Goal: Task Accomplishment & Management: Manage account settings

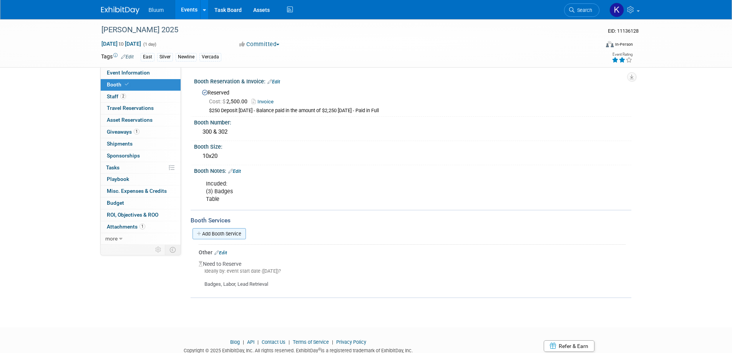
click at [230, 231] on link "Add Booth Service" at bounding box center [218, 233] width 53 height 11
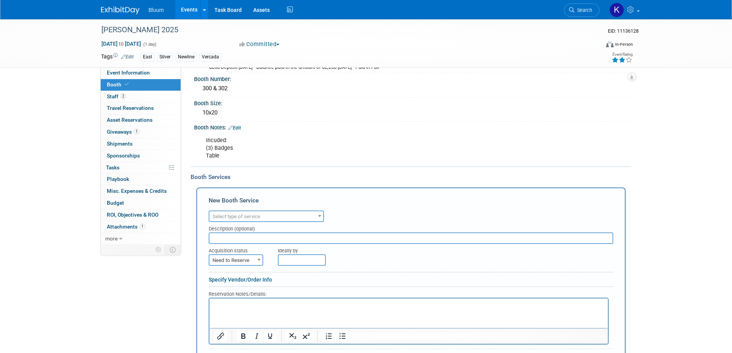
scroll to position [115, 0]
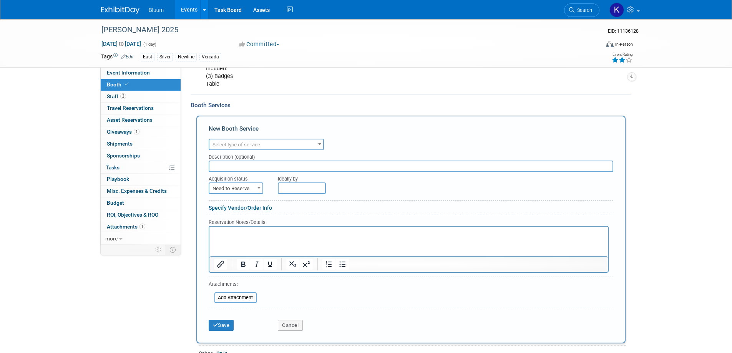
click at [304, 139] on span "Select type of service" at bounding box center [266, 145] width 115 height 12
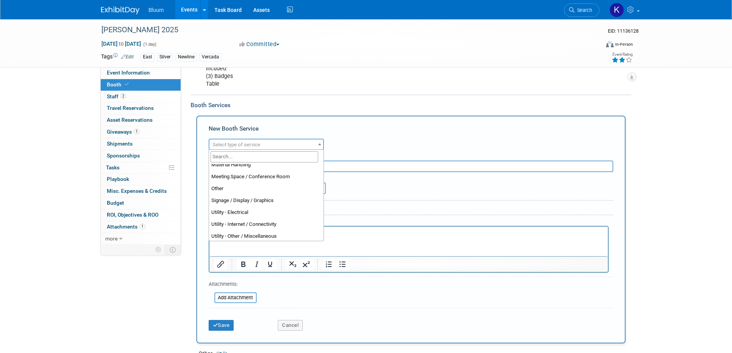
scroll to position [192, 0]
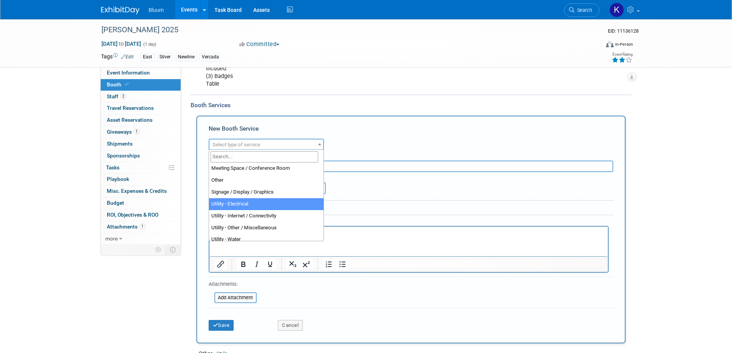
select select "8"
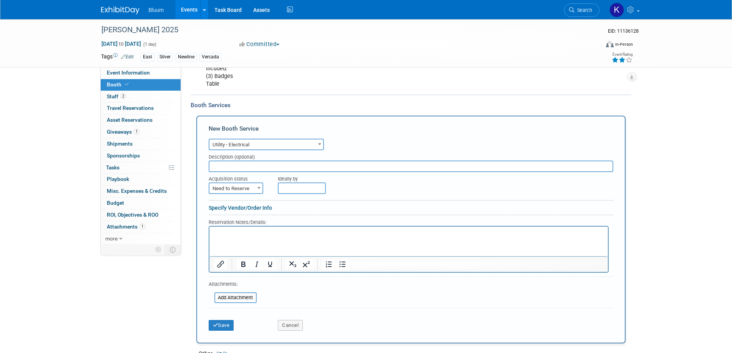
click at [250, 192] on span "Need to Reserve" at bounding box center [235, 188] width 53 height 11
select select "2"
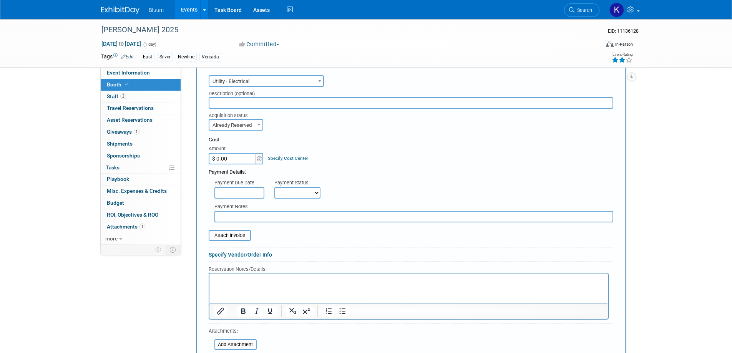
scroll to position [230, 0]
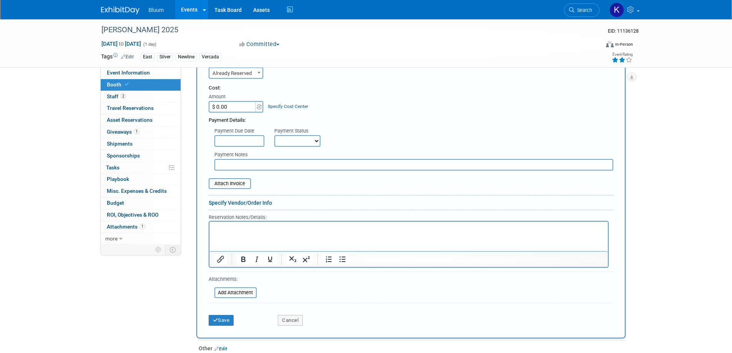
click at [238, 228] on p "Rich Text Area. Press ALT-0 for help." at bounding box center [408, 227] width 389 height 7
click at [225, 319] on button "Save" at bounding box center [221, 320] width 25 height 11
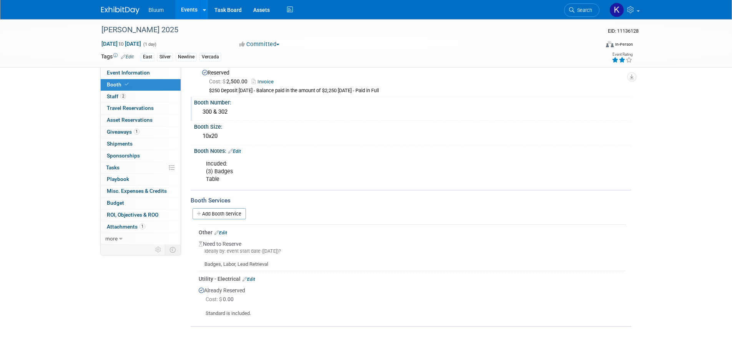
scroll to position [38, 0]
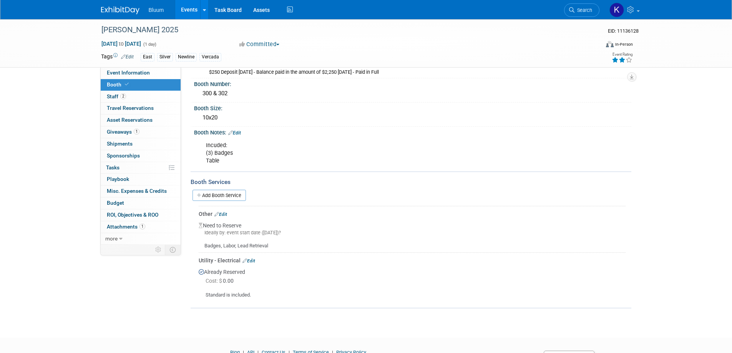
click at [240, 132] on link "Edit" at bounding box center [234, 132] width 13 height 5
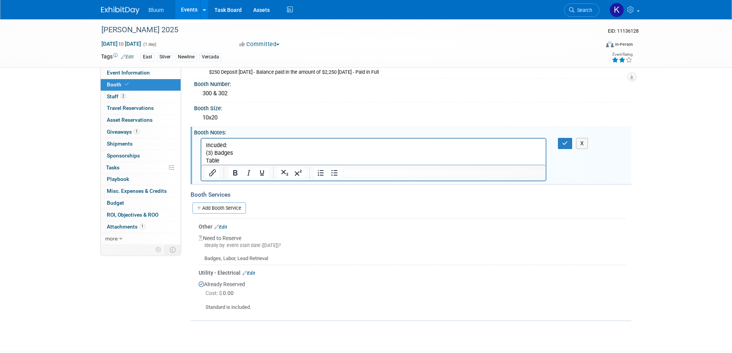
scroll to position [0, 0]
click at [230, 162] on p "Incuded: (3) Badges Table" at bounding box center [373, 152] width 336 height 23
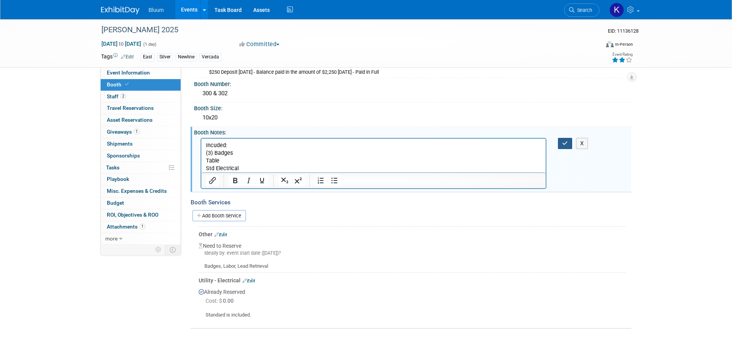
click at [569, 141] on button "button" at bounding box center [565, 143] width 14 height 11
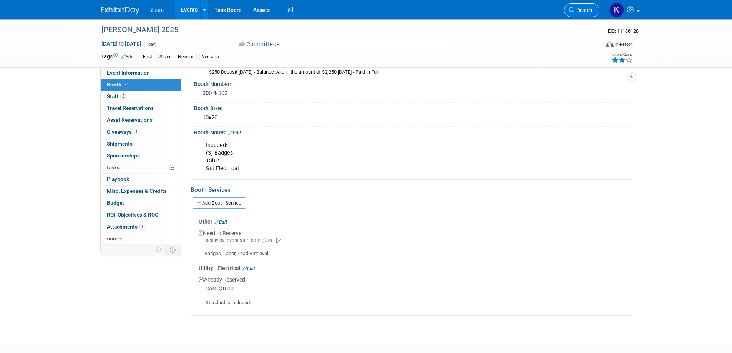
click at [583, 12] on span "Search" at bounding box center [583, 10] width 18 height 6
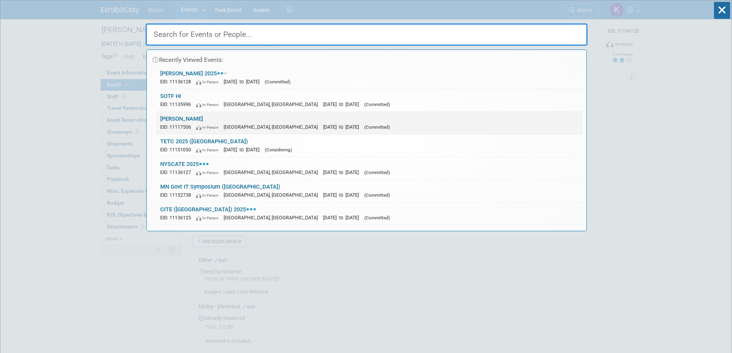
click at [171, 123] on div "EID: 11117506 In-Person New Orleans, LA Dec 10, 2024 to Dec 12, 2024 (Committed)" at bounding box center [369, 127] width 418 height 8
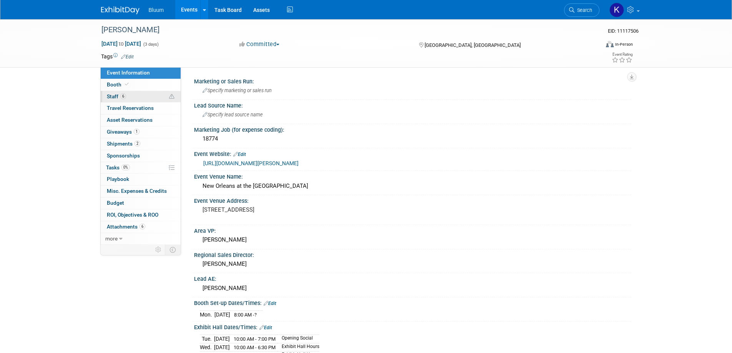
click at [112, 95] on span "Staff 6" at bounding box center [116, 96] width 19 height 6
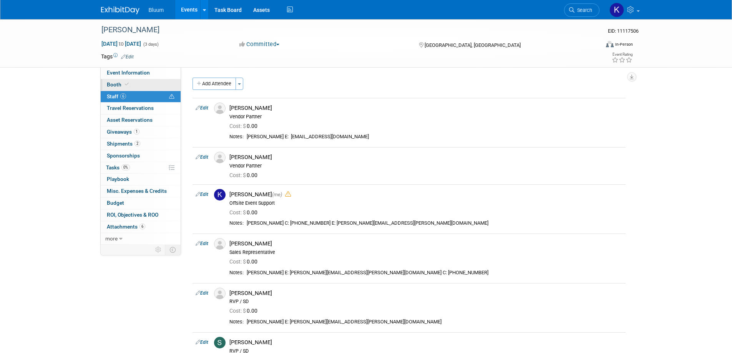
click at [109, 84] on span "Booth" at bounding box center [118, 84] width 23 height 6
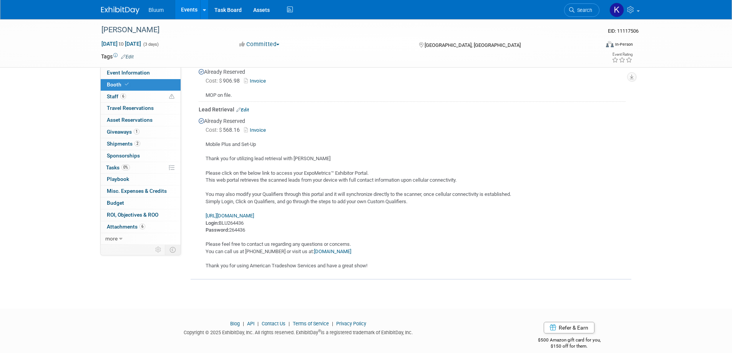
scroll to position [422, 0]
click at [260, 128] on link "Invoice" at bounding box center [256, 129] width 25 height 6
click at [581, 8] on span "Search" at bounding box center [583, 10] width 18 height 6
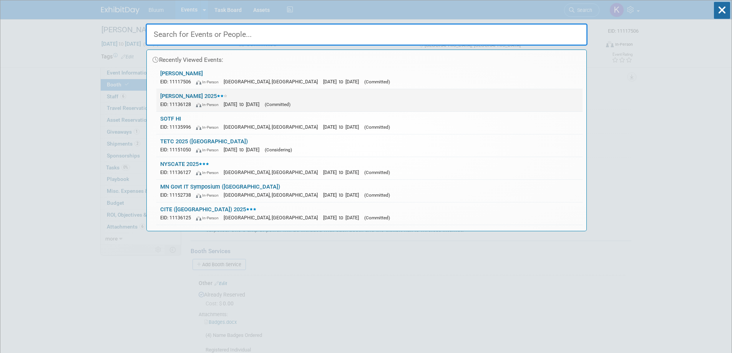
click at [187, 96] on link "LACUE 2025 EID: 11136128 In-Person Dec 1, 2025 to Dec 1, 2025 (Committed)" at bounding box center [369, 100] width 426 height 22
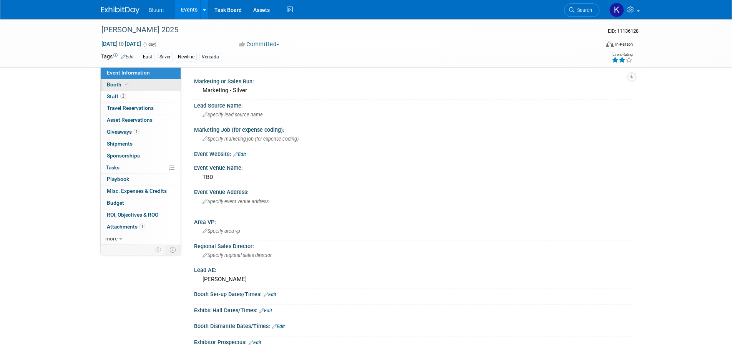
click at [119, 85] on span "Booth" at bounding box center [118, 84] width 23 height 6
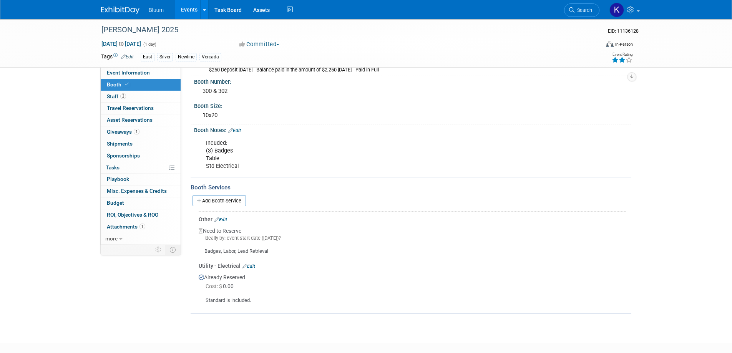
scroll to position [84, 0]
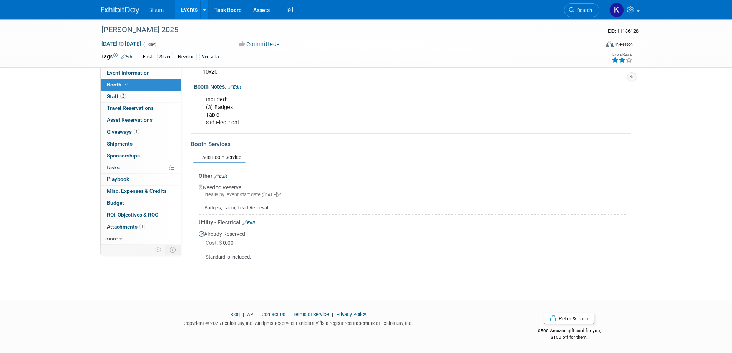
click at [227, 176] on link "Edit" at bounding box center [220, 176] width 13 height 5
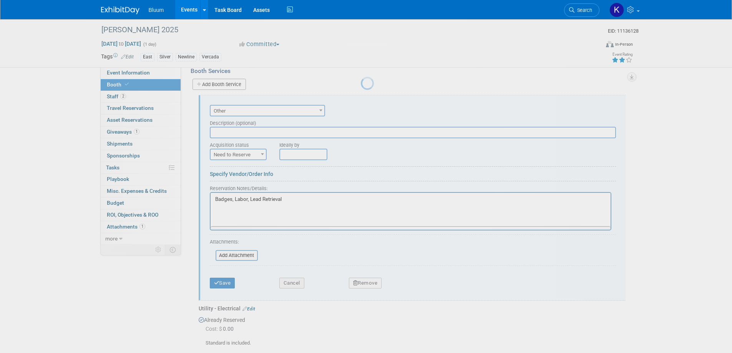
scroll to position [0, 0]
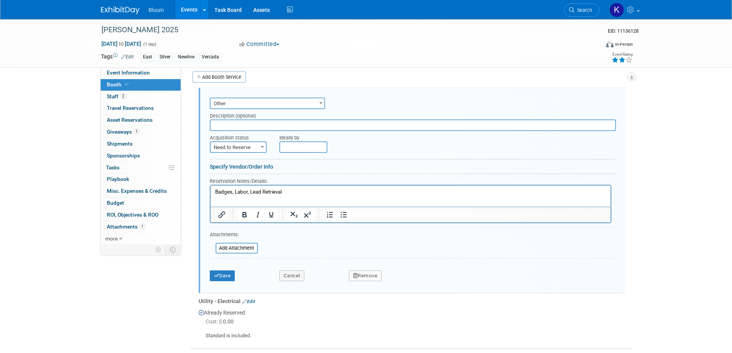
click at [271, 106] on span "Other" at bounding box center [267, 103] width 114 height 11
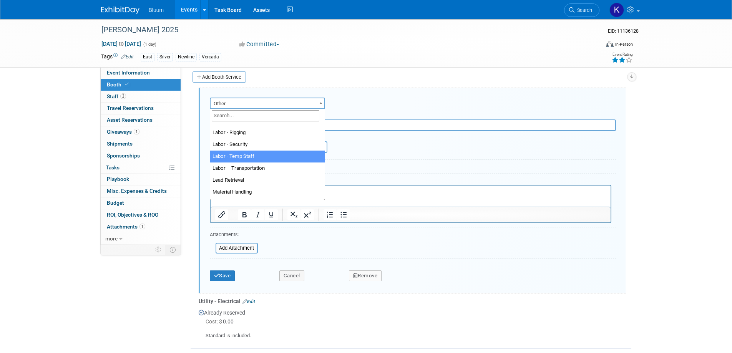
scroll to position [154, 0]
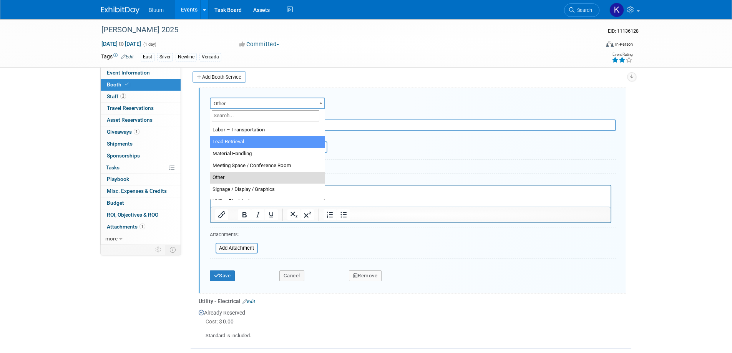
select select "7"
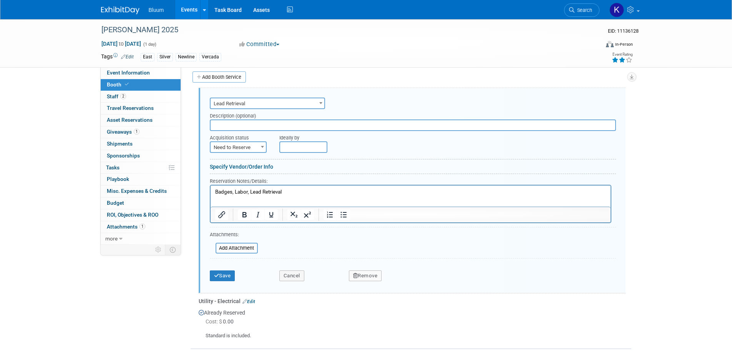
click at [254, 144] on span "Need to Reserve" at bounding box center [237, 147] width 55 height 11
select select "2"
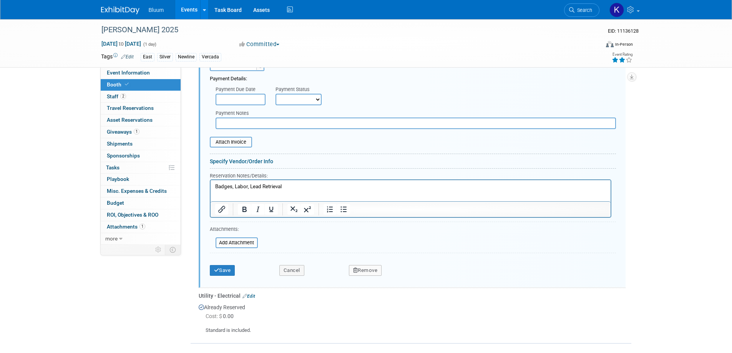
scroll to position [354, 0]
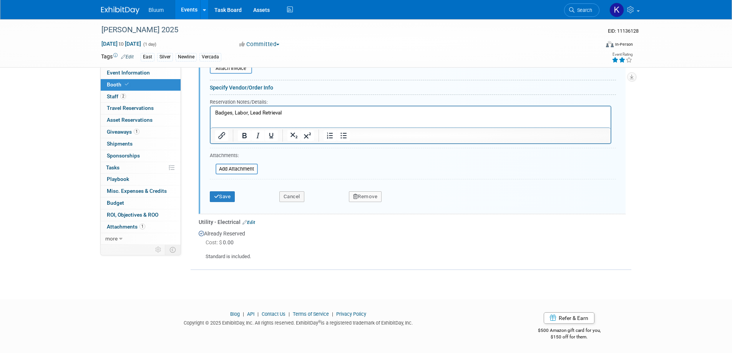
drag, startPoint x: 296, startPoint y: 114, endPoint x: 189, endPoint y: 107, distance: 107.8
click at [210, 107] on html "Badges, Labor, Lead Retrieval" at bounding box center [410, 111] width 400 height 10
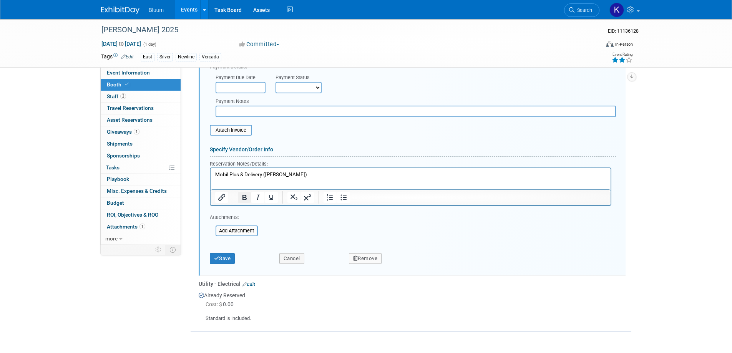
scroll to position [238, 0]
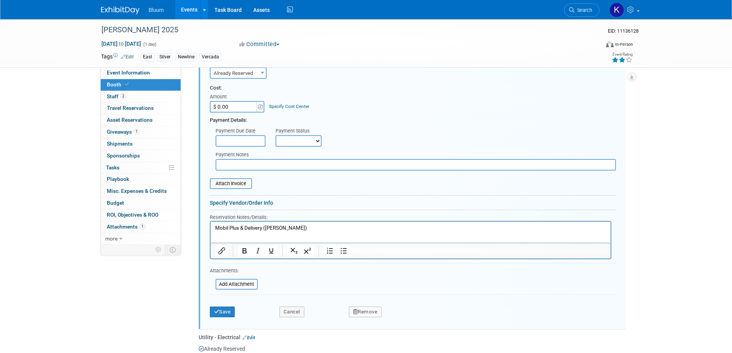
click at [232, 101] on input "$ 0.00" at bounding box center [234, 107] width 48 height 12
type input "$ 477.00"
click at [235, 312] on button "Save" at bounding box center [222, 311] width 25 height 11
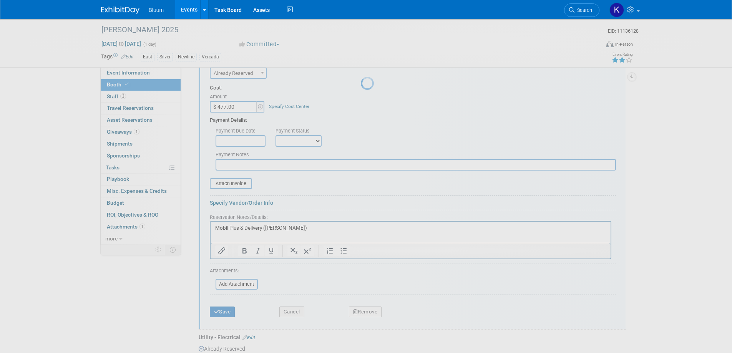
scroll to position [87, 0]
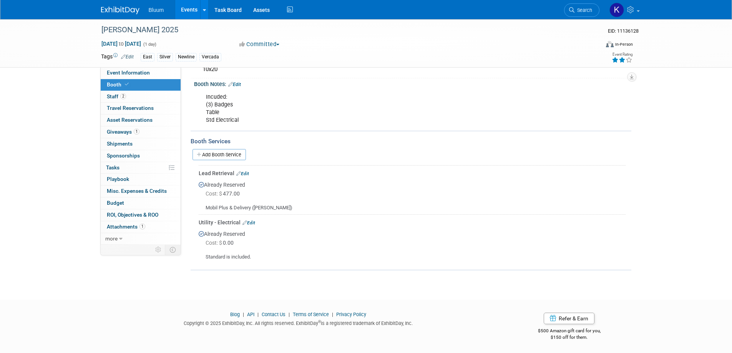
click at [246, 174] on link "Edit" at bounding box center [242, 173] width 13 height 5
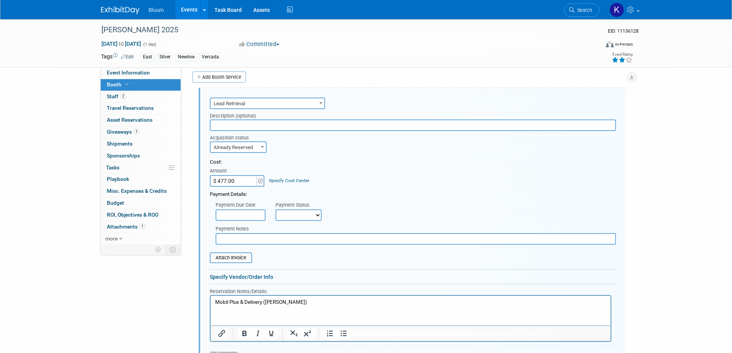
scroll to position [0, 0]
click at [236, 182] on input "$ 477.00" at bounding box center [234, 181] width 48 height 12
type input "$ 491.72"
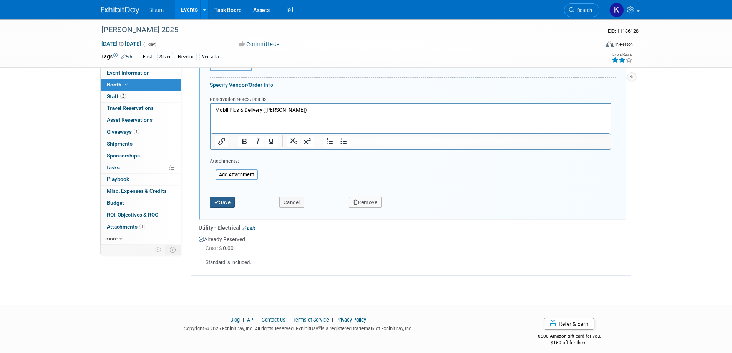
click at [220, 202] on button "Save" at bounding box center [222, 202] width 25 height 11
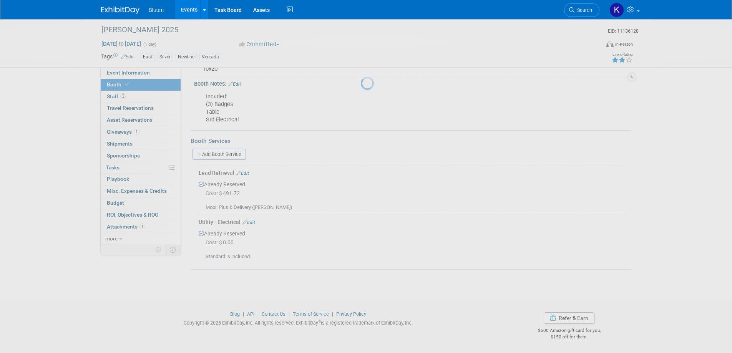
scroll to position [87, 0]
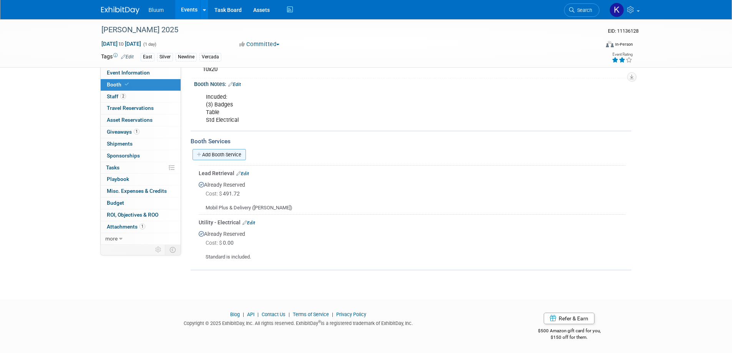
click at [238, 153] on link "Add Booth Service" at bounding box center [218, 154] width 53 height 11
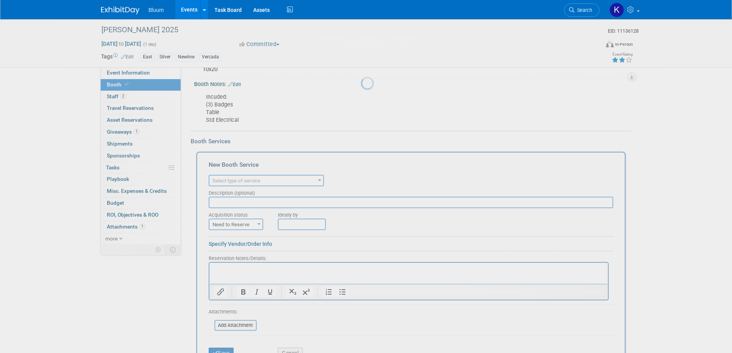
scroll to position [0, 0]
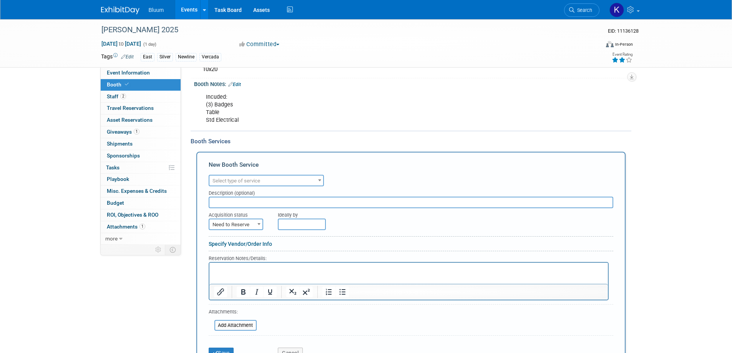
click at [257, 182] on span "Select type of service" at bounding box center [236, 181] width 48 height 6
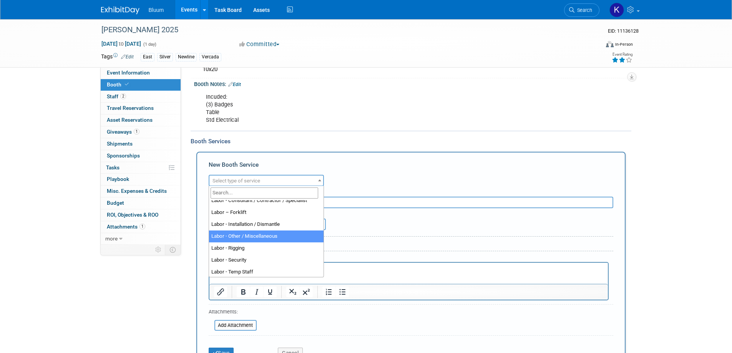
scroll to position [154, 0]
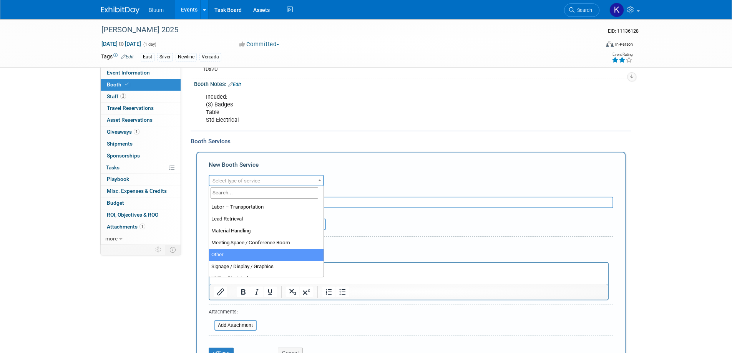
select select "1"
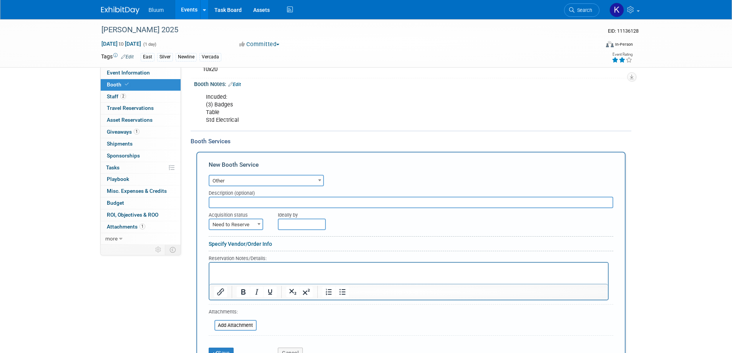
click at [234, 202] on input "text" at bounding box center [411, 203] width 404 height 12
type input "Badges"
click at [245, 224] on span "Need to Reserve" at bounding box center [235, 224] width 53 height 11
select select "2"
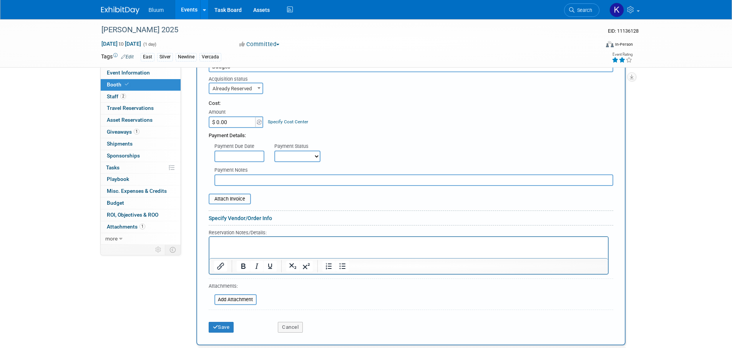
scroll to position [240, 0]
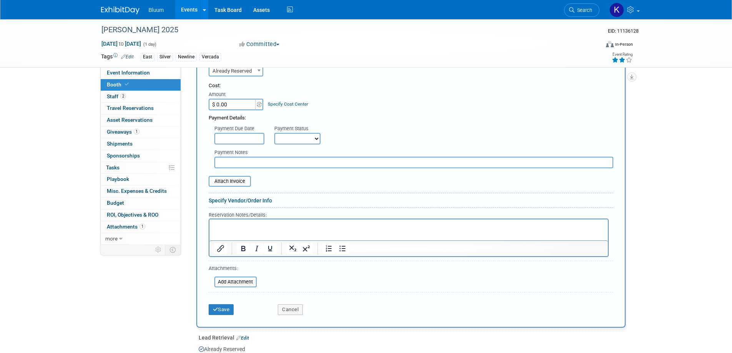
click at [226, 227] on p "Rich Text Area. Press ALT-0 for help." at bounding box center [408, 225] width 389 height 7
click at [231, 308] on button "Save" at bounding box center [221, 309] width 25 height 11
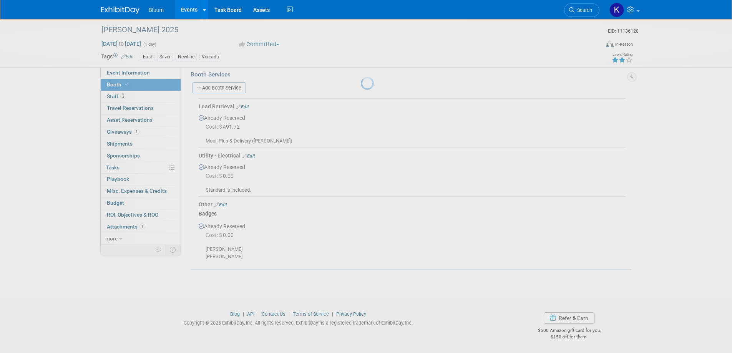
scroll to position [153, 0]
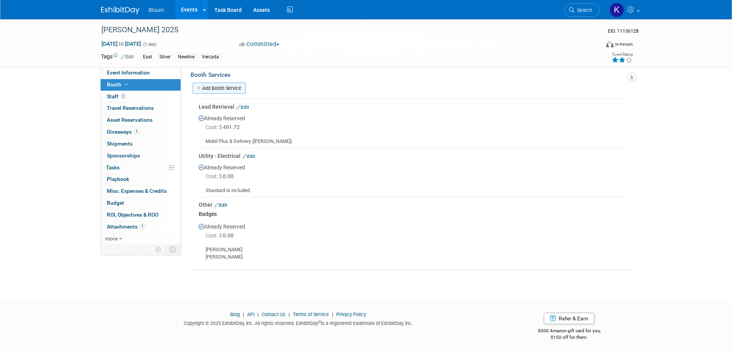
click at [227, 91] on link "Add Booth Service" at bounding box center [218, 88] width 53 height 11
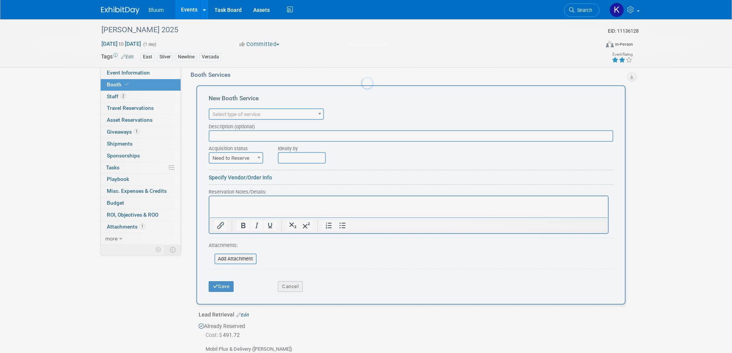
scroll to position [0, 0]
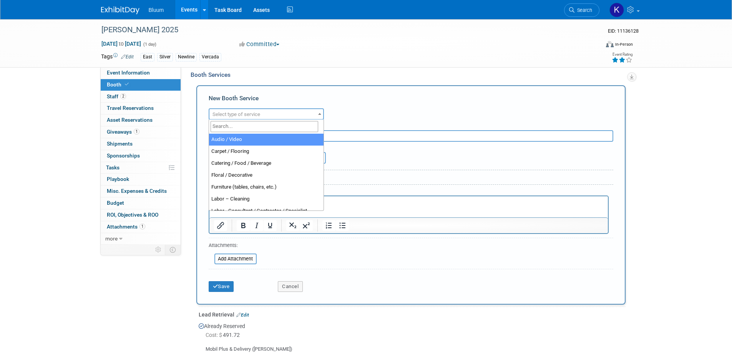
click at [250, 114] on span "Select type of service" at bounding box center [236, 114] width 48 height 6
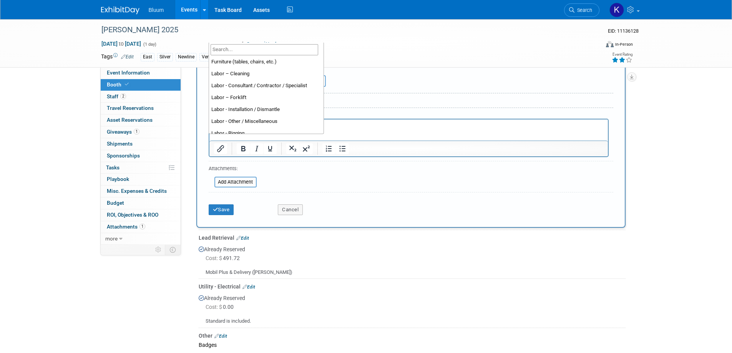
scroll to position [43, 0]
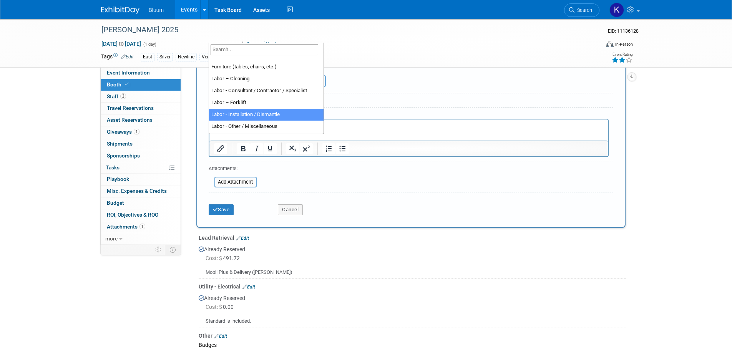
select select "11"
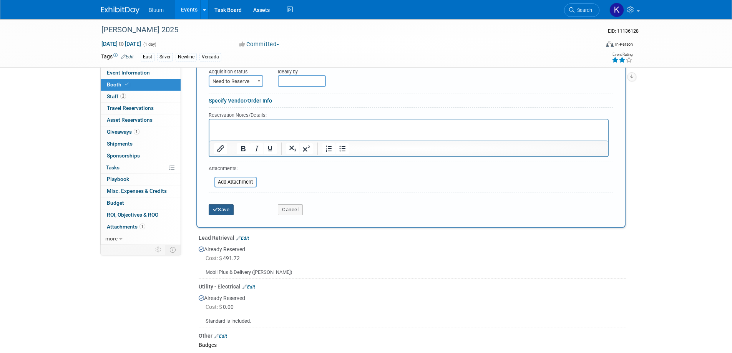
click at [222, 210] on button "Save" at bounding box center [221, 209] width 25 height 11
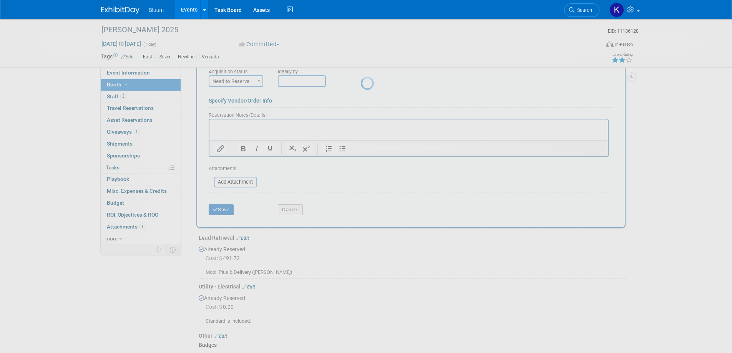
scroll to position [192, 0]
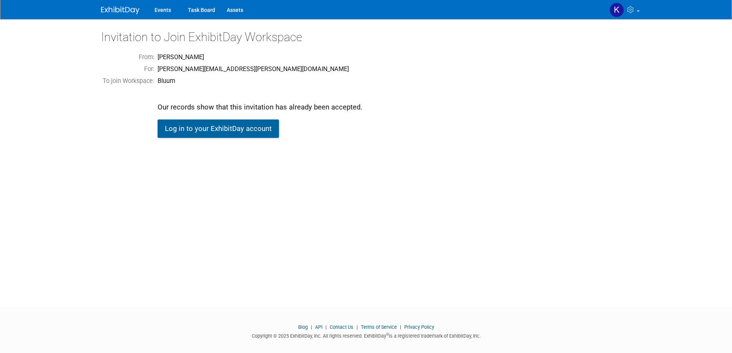
click at [205, 126] on link "Log in to your ExhibitDay account" at bounding box center [217, 128] width 121 height 18
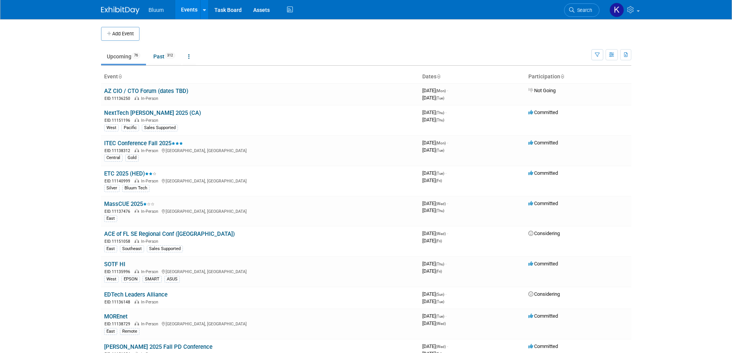
click at [194, 10] on link "Events" at bounding box center [189, 9] width 28 height 19
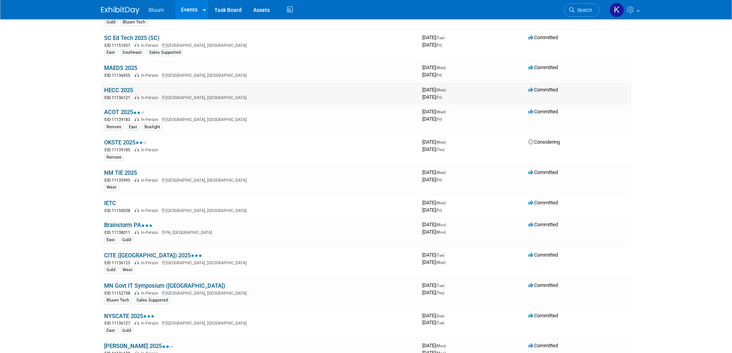
scroll to position [422, 0]
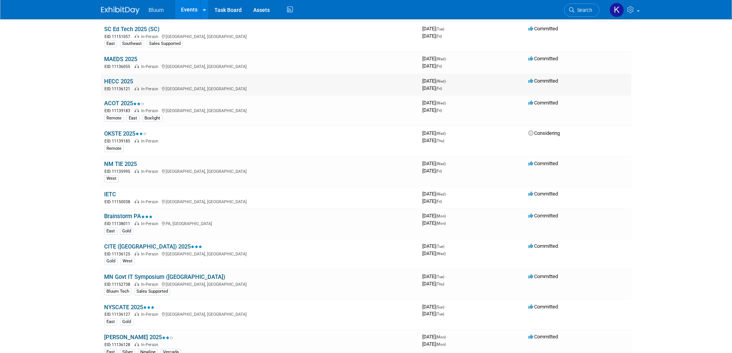
click at [126, 84] on link "HECC 2025" at bounding box center [118, 81] width 29 height 7
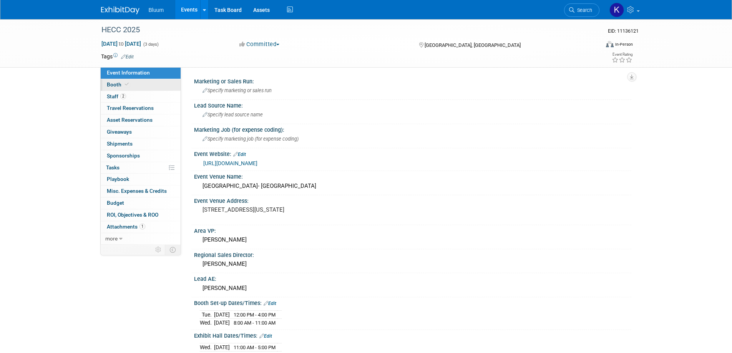
click at [113, 88] on link "Booth" at bounding box center [141, 85] width 80 height 12
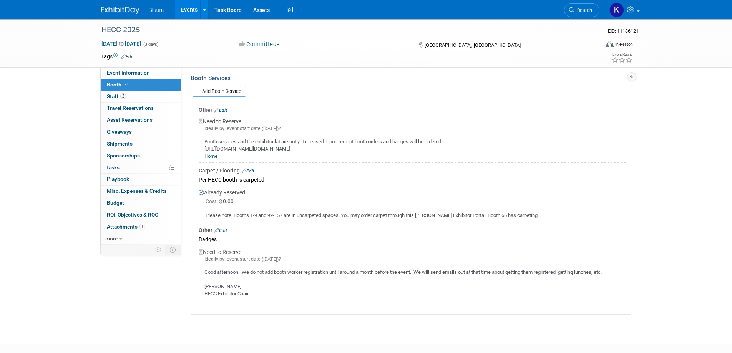
scroll to position [192, 0]
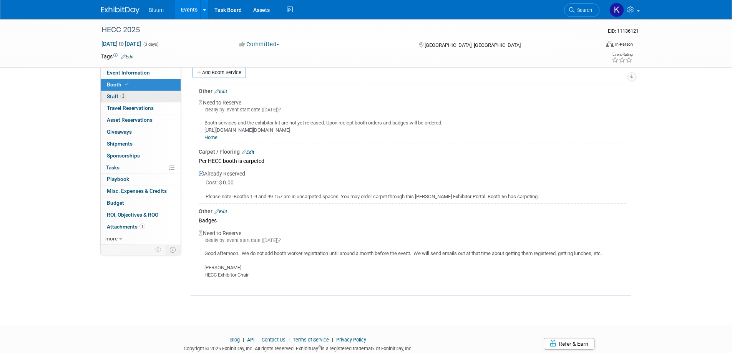
click at [107, 96] on span "Staff 2" at bounding box center [116, 96] width 19 height 6
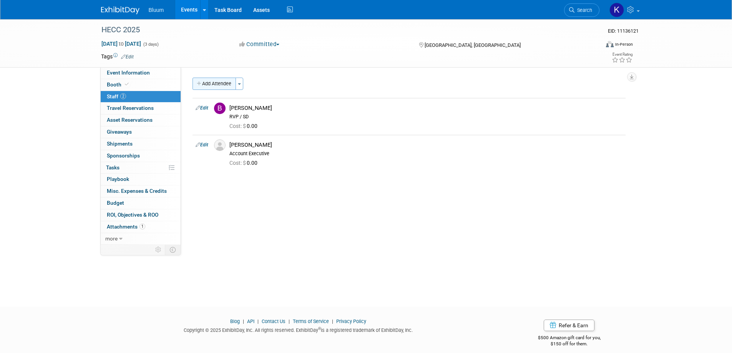
click at [221, 83] on button "Add Attendee" at bounding box center [213, 84] width 43 height 12
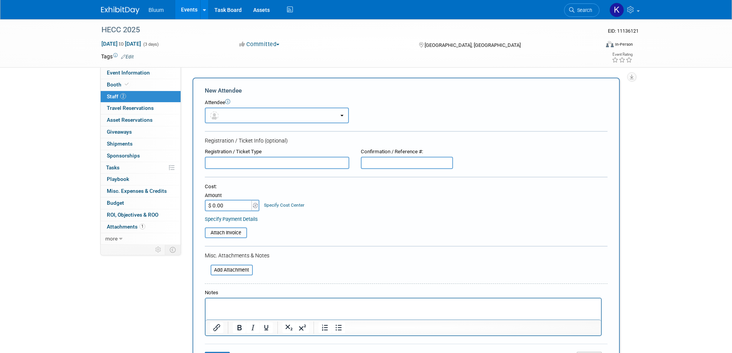
click at [264, 114] on button "button" at bounding box center [277, 116] width 144 height 16
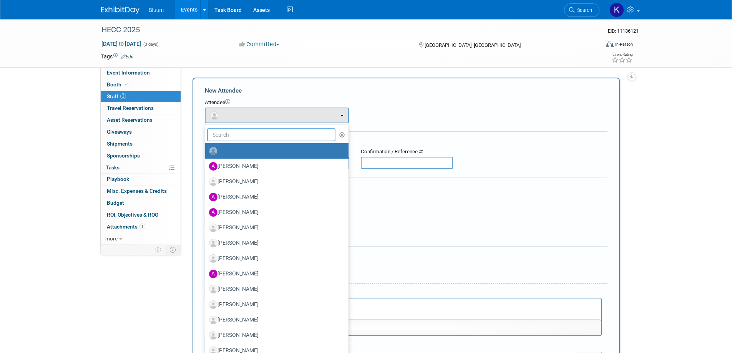
click at [246, 137] on input "text" at bounding box center [271, 134] width 129 height 13
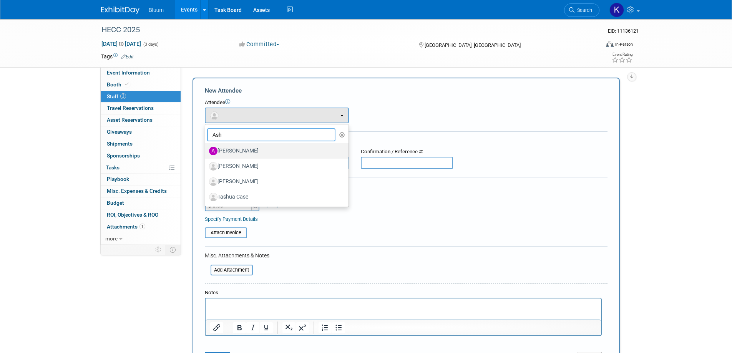
type input "Ash"
click at [245, 147] on label "[PERSON_NAME]" at bounding box center [275, 151] width 132 height 12
click at [206, 147] on input "[PERSON_NAME]" at bounding box center [203, 149] width 5 height 5
select select "92905ba0-0eed-42e1-8d81-072c2489eac5"
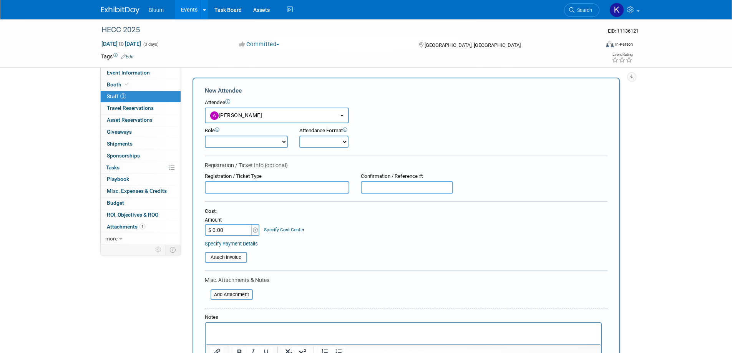
click at [245, 143] on select "Account Executive Demonstrator Event Support Host Leadership Offsite Event Supp…" at bounding box center [246, 142] width 83 height 12
select select "200"
click at [205, 136] on select "Account Executive Demonstrator Event Support Host Leadership Offsite Event Supp…" at bounding box center [246, 142] width 83 height 12
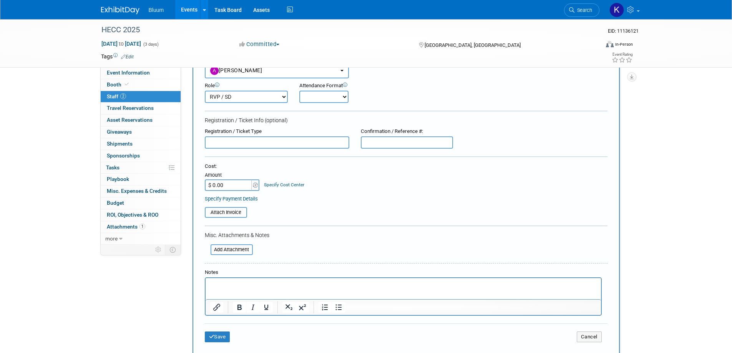
scroll to position [154, 0]
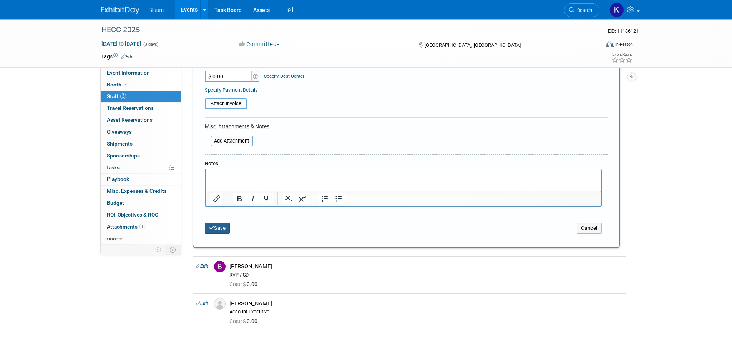
click at [223, 226] on button "Save" at bounding box center [217, 228] width 25 height 11
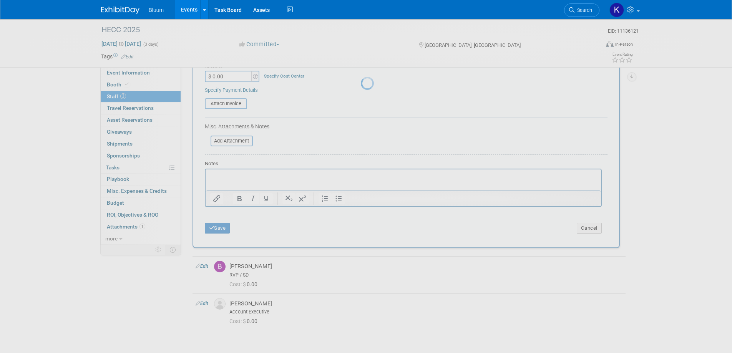
scroll to position [7, 0]
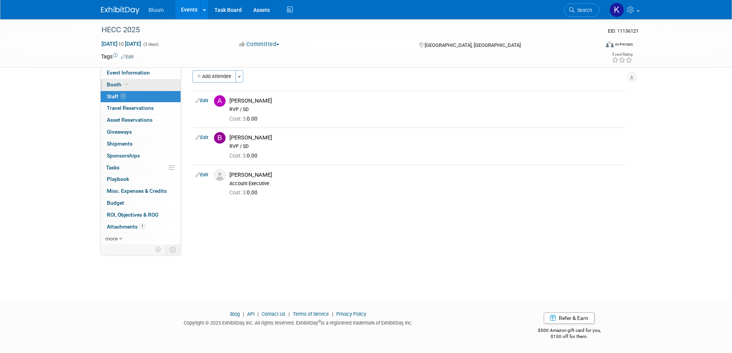
click at [112, 85] on span "Booth" at bounding box center [118, 84] width 23 height 6
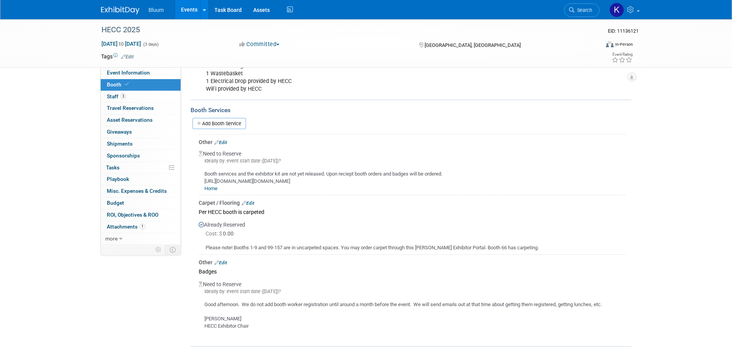
scroll to position [141, 0]
click at [223, 123] on link "Add Booth Service" at bounding box center [218, 123] width 53 height 11
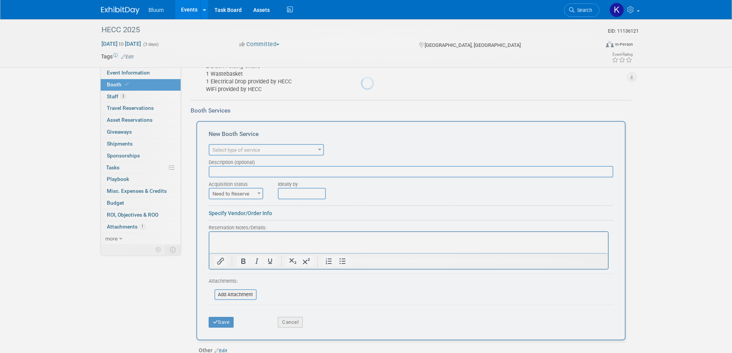
scroll to position [0, 0]
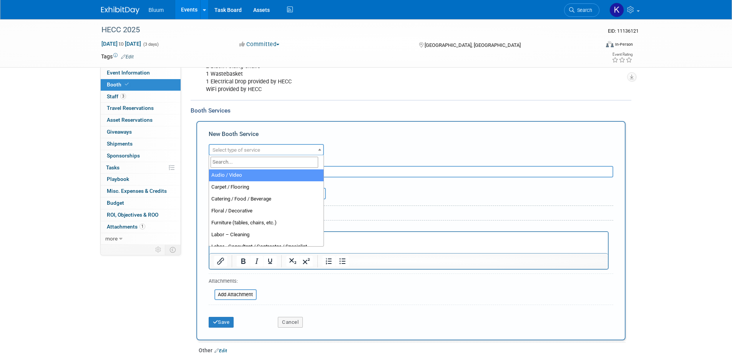
click at [286, 147] on span "Select type of service" at bounding box center [266, 150] width 114 height 11
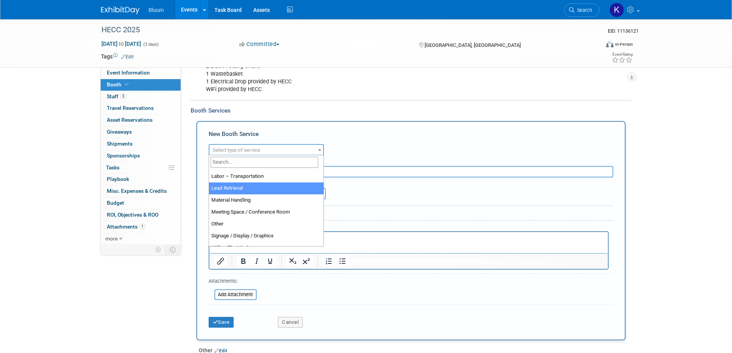
select select "7"
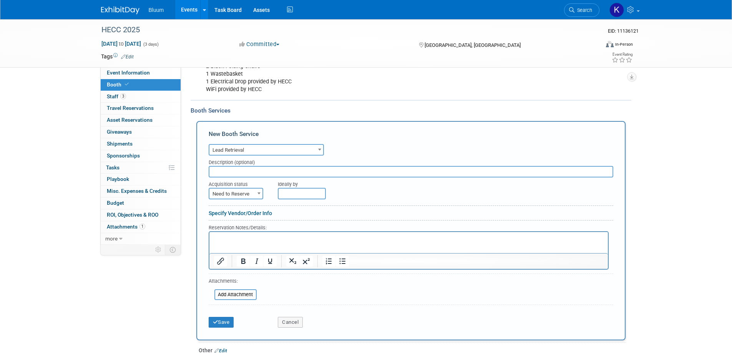
click at [238, 241] on p "Rich Text Area. Press ALT-0 for help." at bounding box center [408, 238] width 389 height 7
click at [221, 323] on button "Save" at bounding box center [221, 322] width 25 height 11
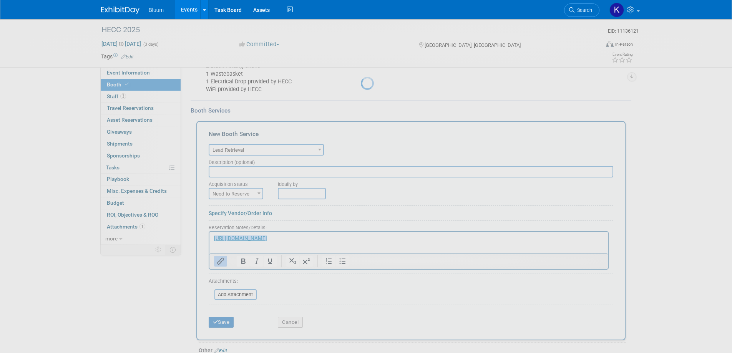
scroll to position [263, 0]
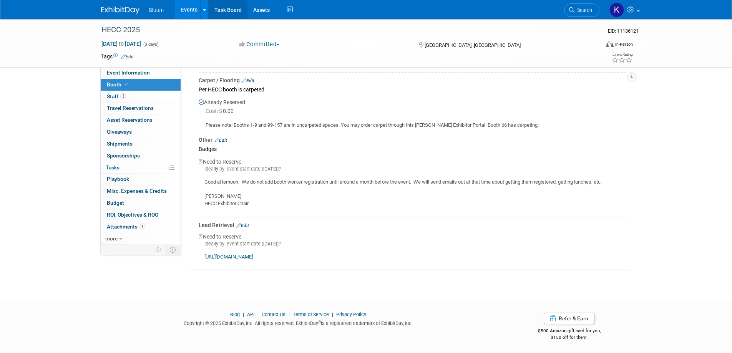
click at [223, 11] on link "Task Board" at bounding box center [228, 9] width 39 height 19
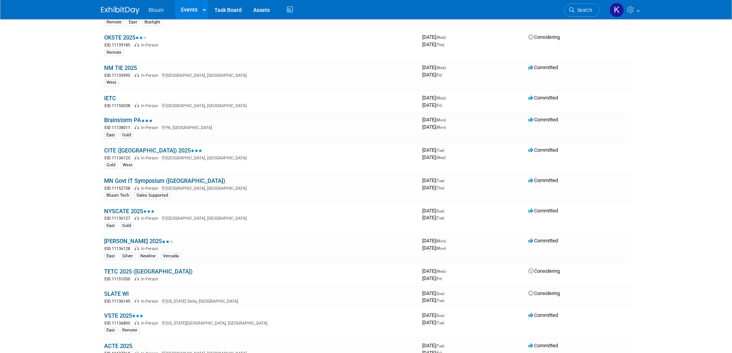
scroll to position [576, 0]
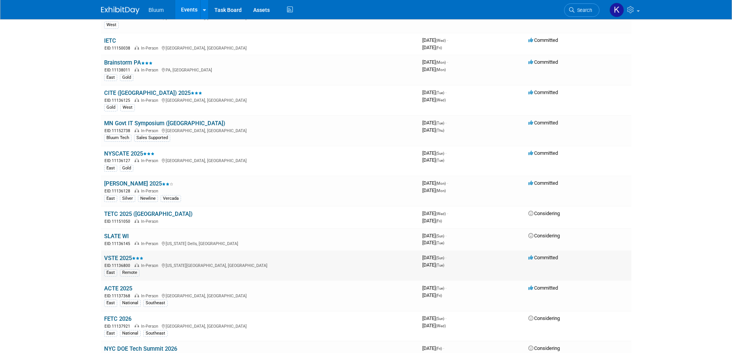
click at [116, 257] on link "VSTE 2025" at bounding box center [123, 258] width 39 height 7
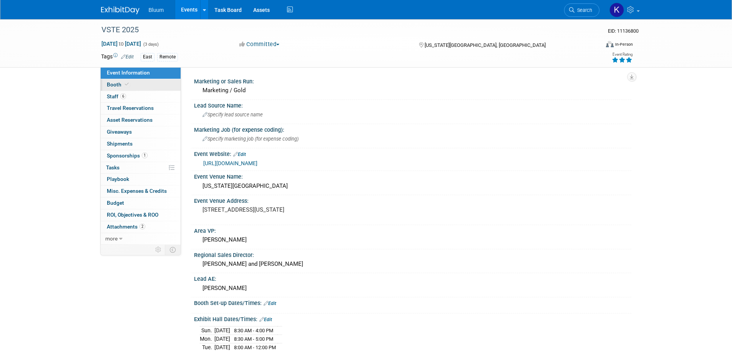
click at [111, 80] on link "Booth" at bounding box center [141, 85] width 80 height 12
